Goal: Task Accomplishment & Management: Manage account settings

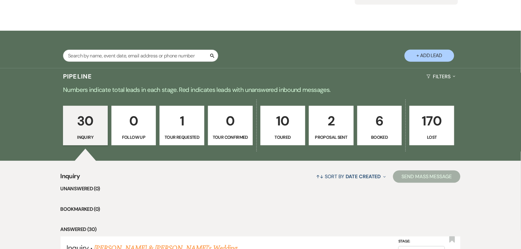
scroll to position [194, 0]
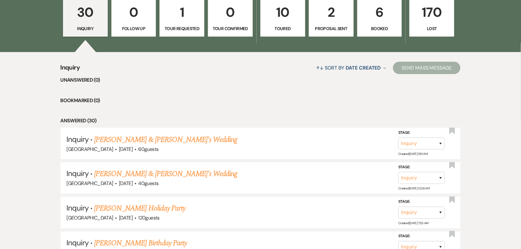
click at [179, 17] on p "1" at bounding box center [182, 12] width 37 height 21
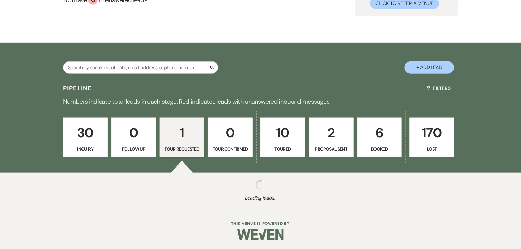
scroll to position [154, 0]
select select "2"
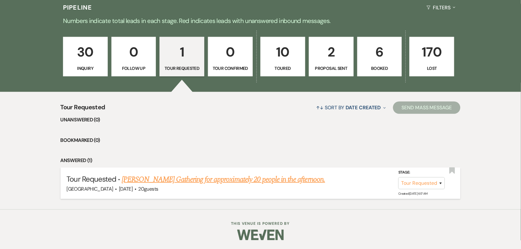
click at [292, 180] on link "[PERSON_NAME] Gathering for approximately 20 people in the afternoon." at bounding box center [223, 179] width 203 height 11
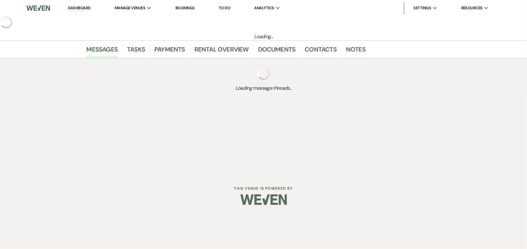
select select "2"
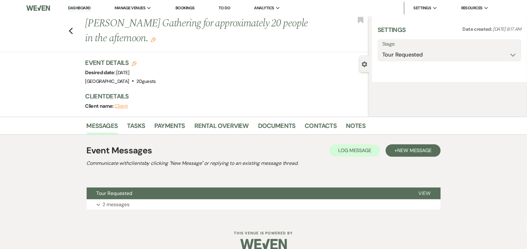
select select "5"
select select "13"
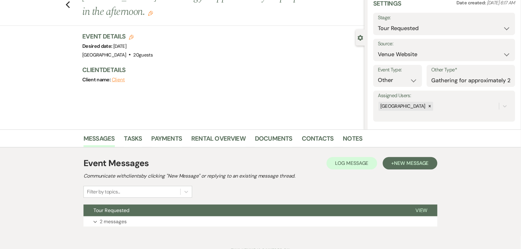
scroll to position [53, 0]
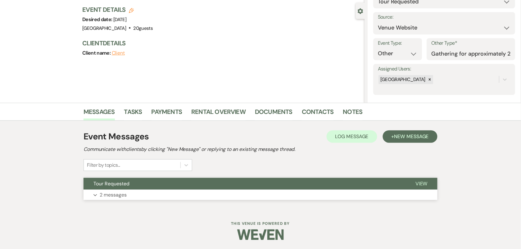
click at [139, 193] on button "Expand 2 messages" at bounding box center [261, 195] width 354 height 11
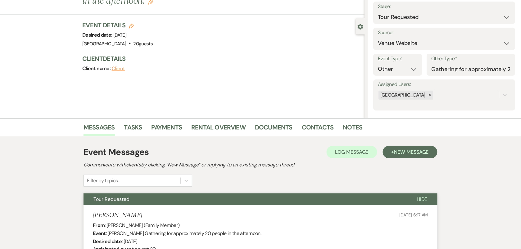
scroll to position [309, 0]
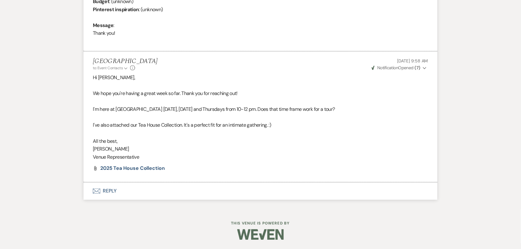
click at [107, 189] on button "Envelope Reply" at bounding box center [261, 191] width 354 height 17
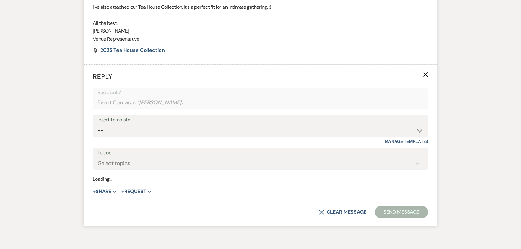
scroll to position [428, 0]
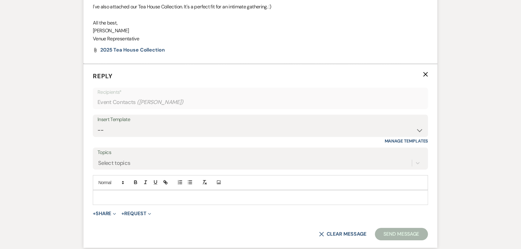
click at [244, 194] on p at bounding box center [260, 197] width 325 height 7
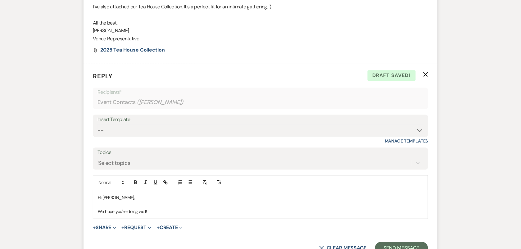
click at [328, 246] on button "X Clear message" at bounding box center [342, 248] width 47 height 5
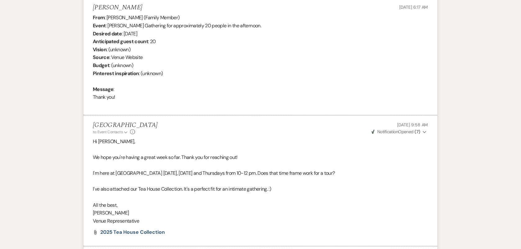
scroll to position [311, 0]
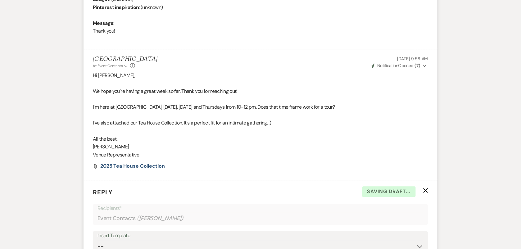
click at [426, 189] on icon "X" at bounding box center [425, 190] width 5 height 5
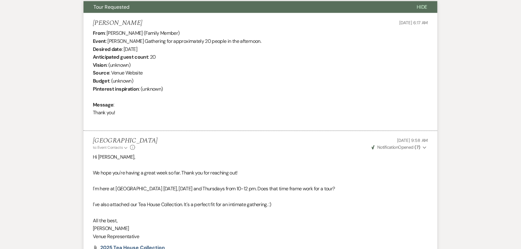
scroll to position [0, 0]
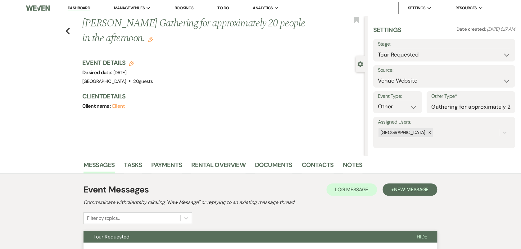
drag, startPoint x: 83, startPoint y: 6, endPoint x: 527, endPoint y: 38, distance: 444.8
click at [83, 6] on link "Dashboard" at bounding box center [79, 8] width 22 height 6
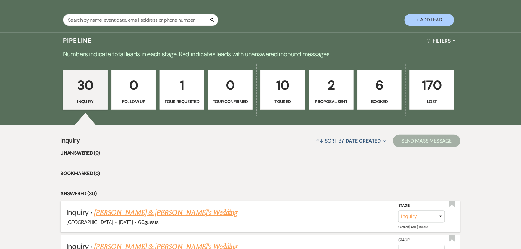
scroll to position [155, 0]
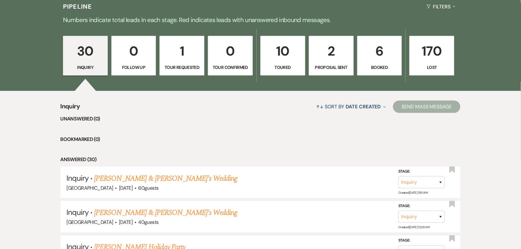
click at [335, 58] on p "2" at bounding box center [331, 51] width 37 height 21
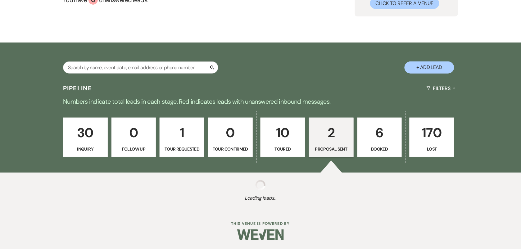
scroll to position [155, 0]
select select "6"
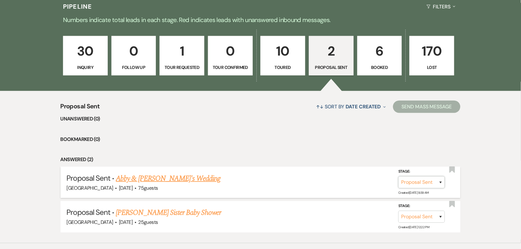
click at [426, 186] on select "Inquiry Follow Up Tour Requested Tour Confirmed Toured Proposal Sent Booked Lost" at bounding box center [421, 182] width 47 height 12
select select "7"
click at [398, 176] on select "Inquiry Follow Up Tour Requested Tour Confirmed Toured Proposal Sent Booked Lost" at bounding box center [421, 182] width 47 height 12
click at [435, 184] on button "Save" at bounding box center [432, 182] width 31 height 12
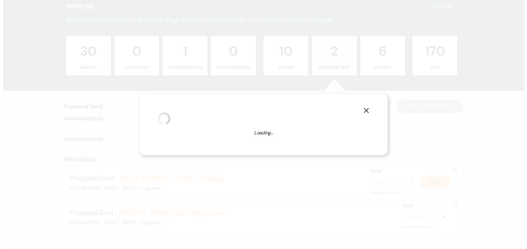
scroll to position [156, 0]
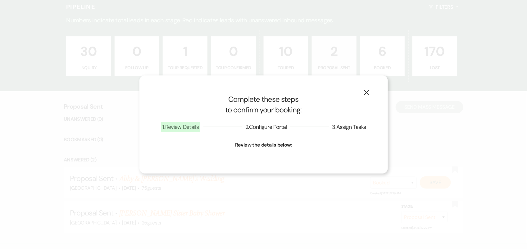
select select "1"
select select "825"
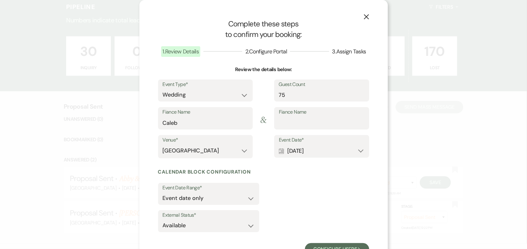
click at [365, 13] on button "X" at bounding box center [366, 16] width 9 height 11
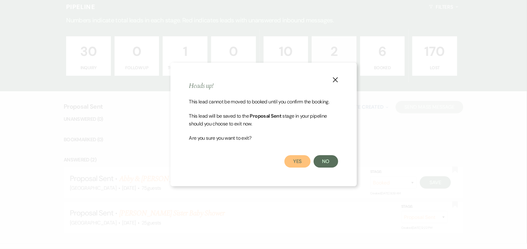
click at [294, 162] on button "Yes" at bounding box center [297, 161] width 26 height 12
select select "6"
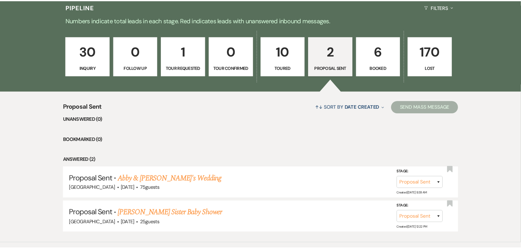
scroll to position [155, 0]
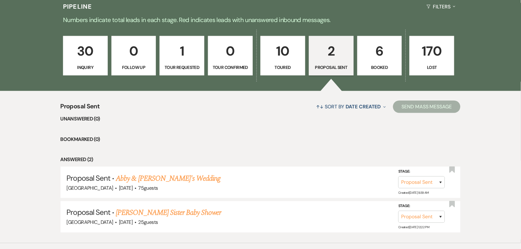
click at [163, 179] on link "Abby & [PERSON_NAME]'s Wedding" at bounding box center [168, 178] width 105 height 11
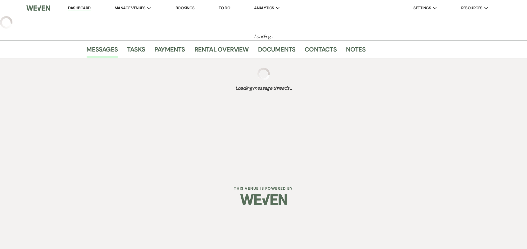
select select "6"
select select "15"
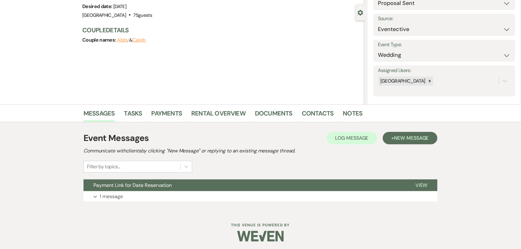
scroll to position [53, 0]
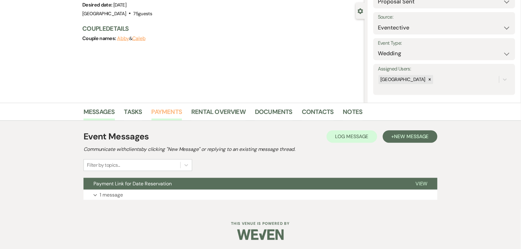
click at [159, 111] on link "Payments" at bounding box center [167, 114] width 31 height 14
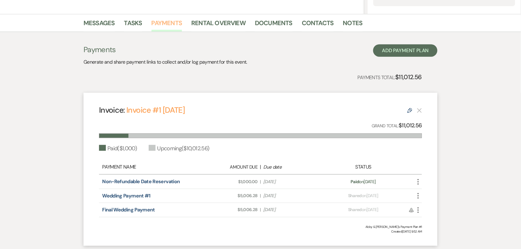
scroll to position [155, 0]
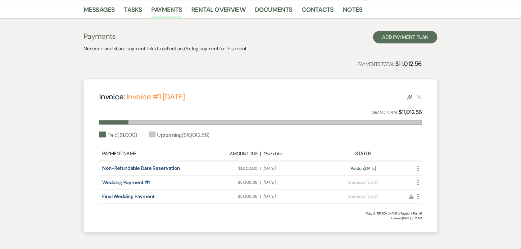
click at [419, 181] on icon "More" at bounding box center [417, 182] width 7 height 7
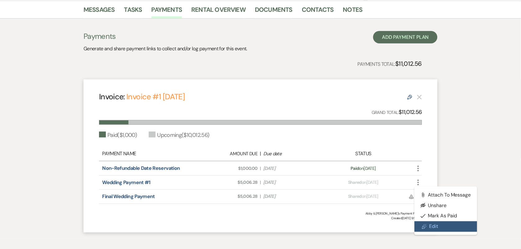
click at [438, 225] on link "Pencil Edit" at bounding box center [445, 226] width 63 height 11
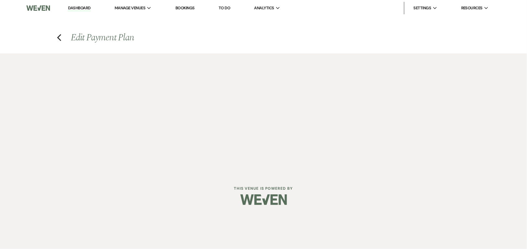
select select "26066"
select select "1"
select select "2"
select select "flat"
select select "true"
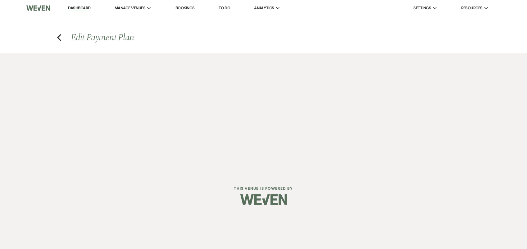
select select "2"
select select "flat"
select select "true"
select select "both"
select select "weeks"
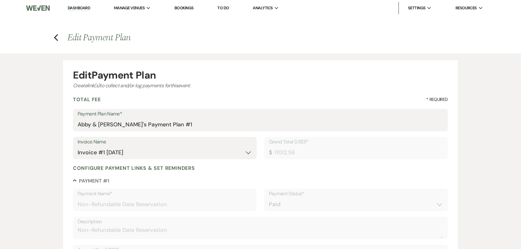
click at [80, 7] on link "Dashboard" at bounding box center [79, 8] width 22 height 6
